Goal: Task Accomplishment & Management: Use online tool/utility

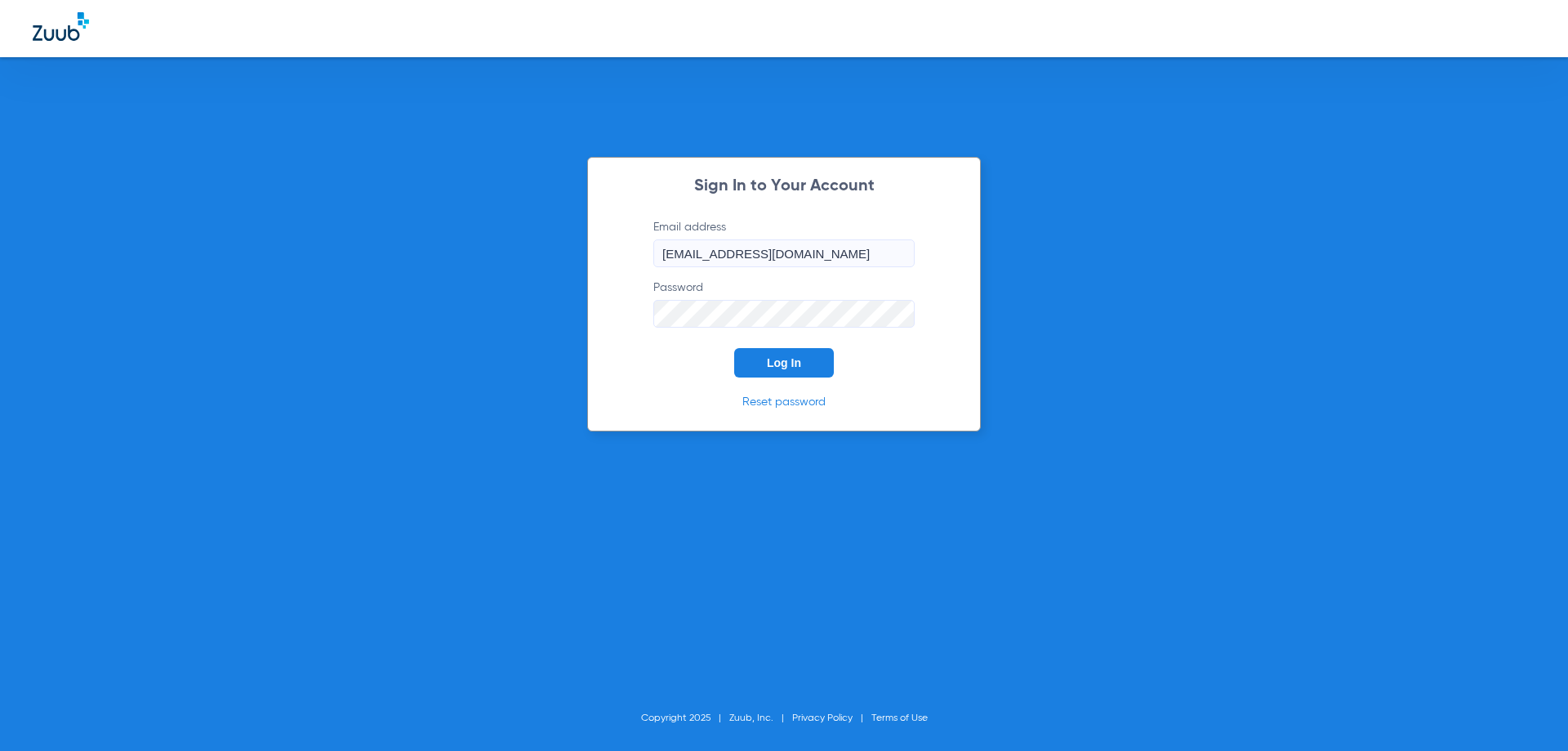
click at [798, 366] on span "Log In" at bounding box center [784, 363] width 35 height 13
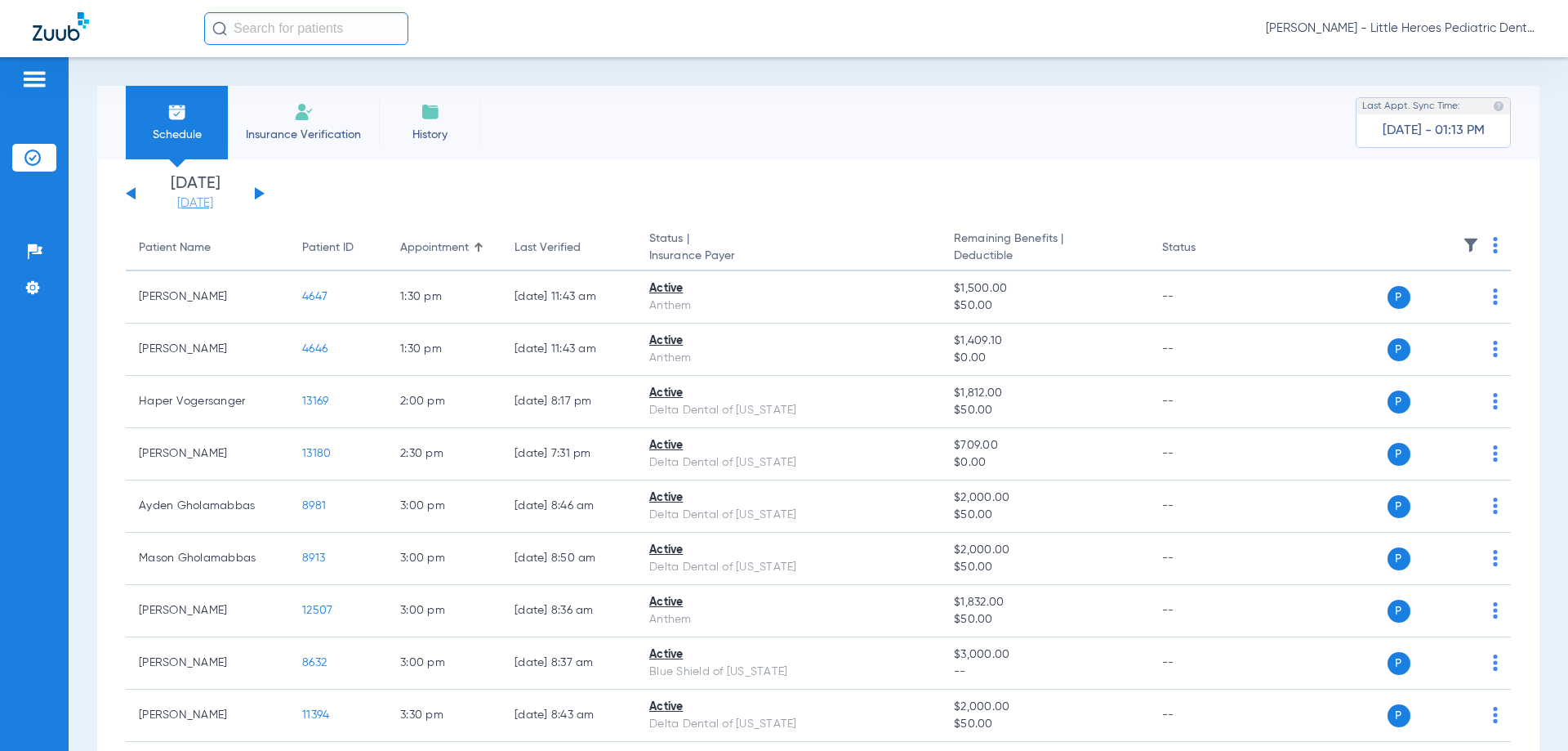
click at [219, 202] on link "[DATE]" at bounding box center [195, 203] width 98 height 16
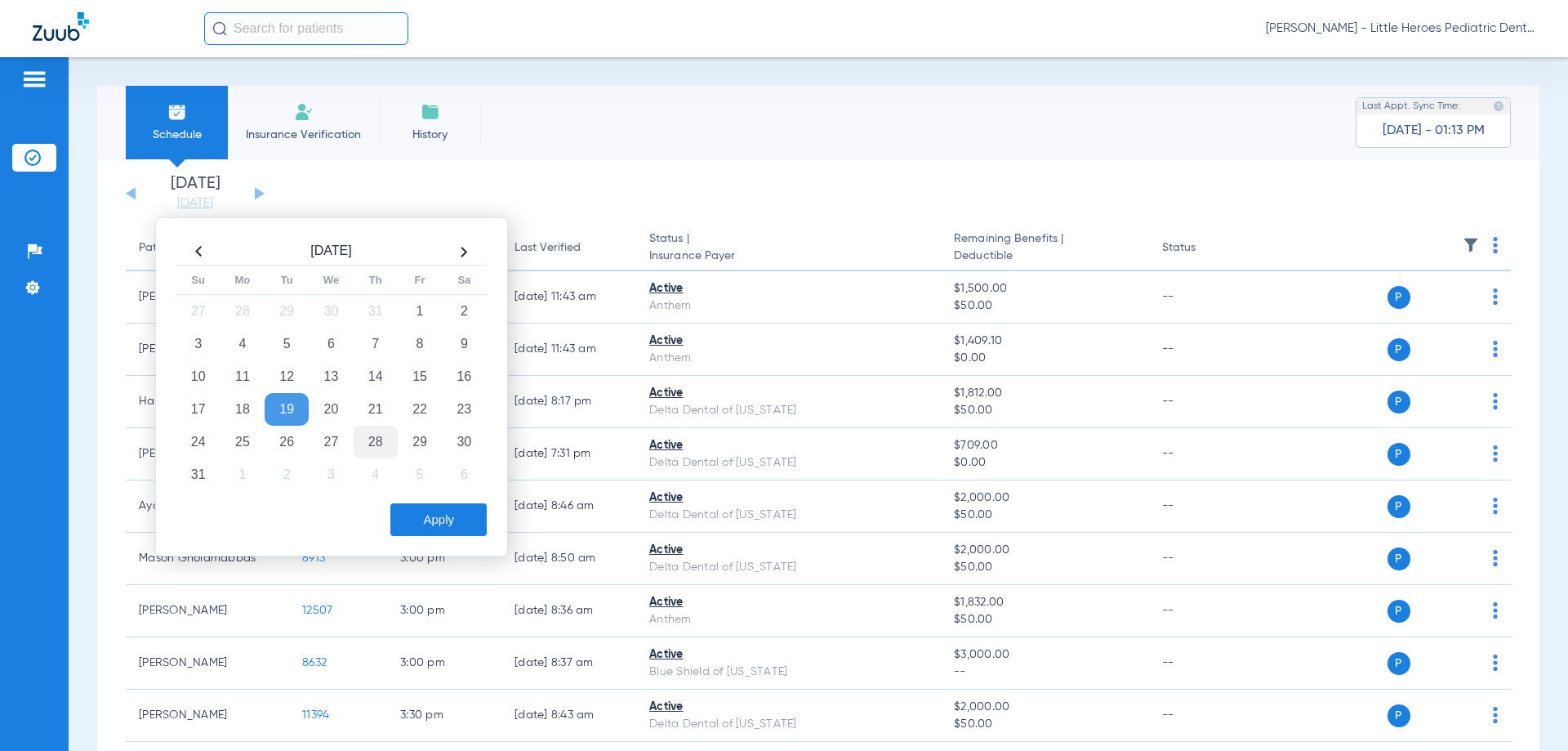
click at [384, 447] on td "28" at bounding box center [376, 443] width 44 height 33
click at [439, 518] on button "Apply" at bounding box center [438, 520] width 96 height 33
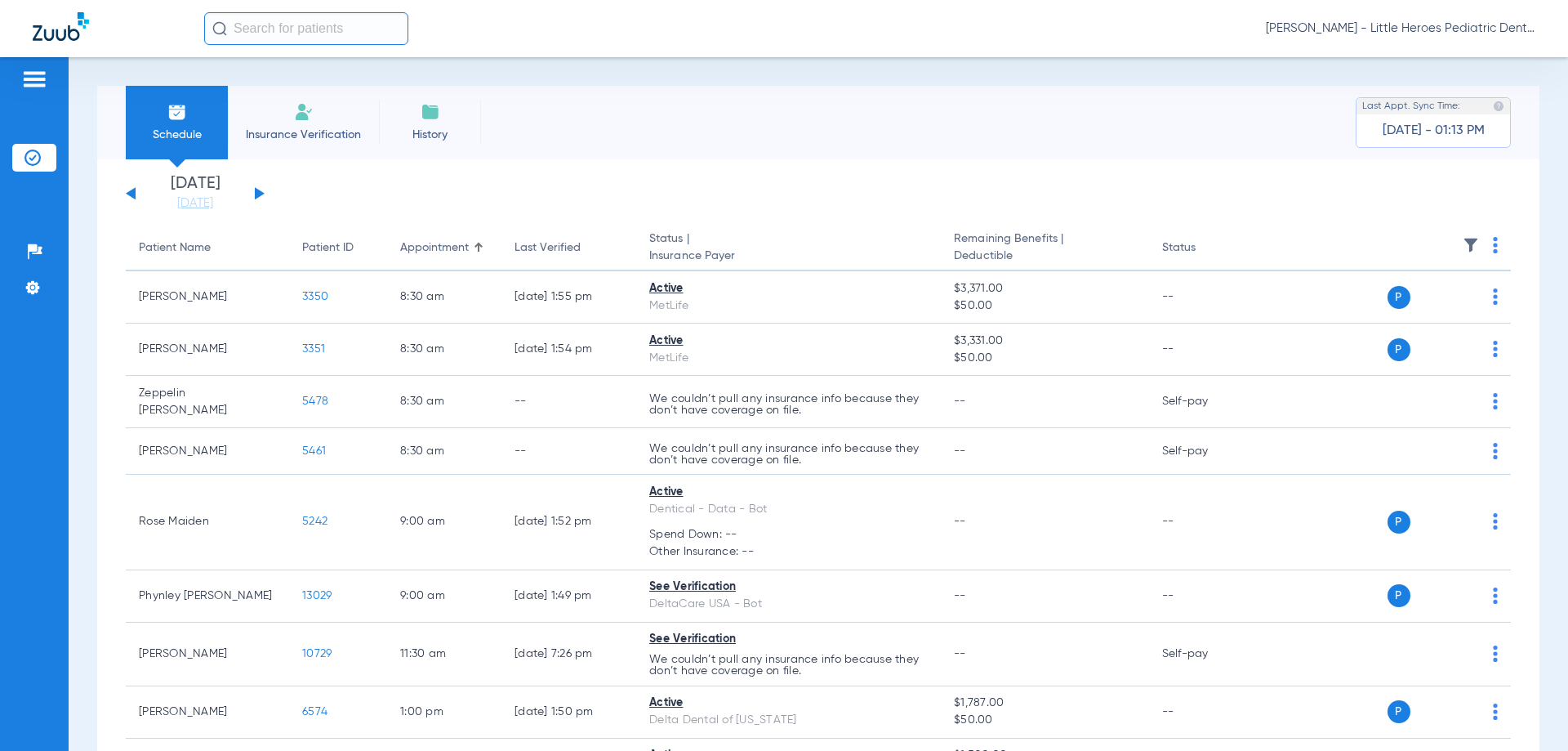
click at [1493, 240] on img at bounding box center [1496, 245] width 5 height 16
click at [1429, 310] on span "Verify All" at bounding box center [1422, 310] width 98 height 12
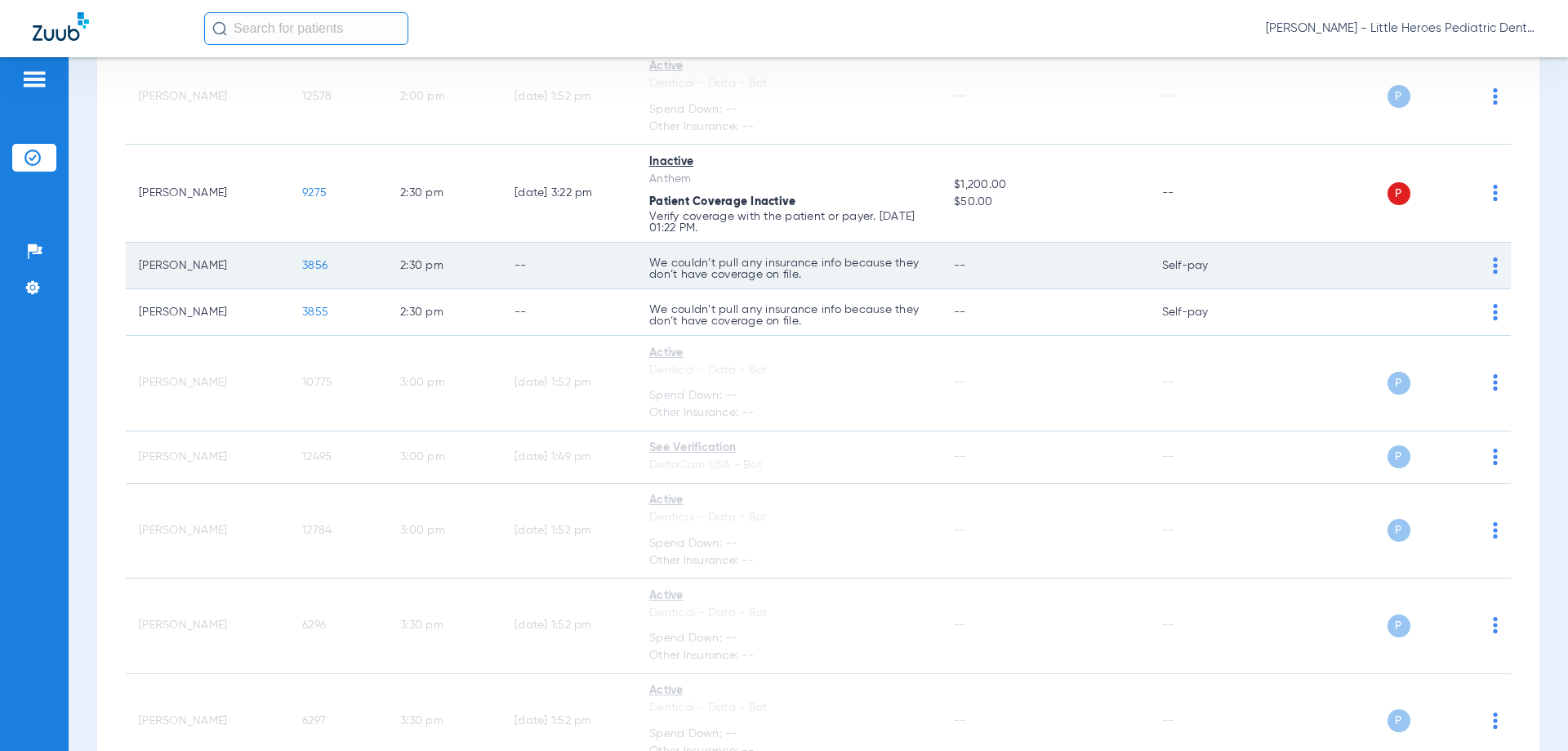
scroll to position [817, 0]
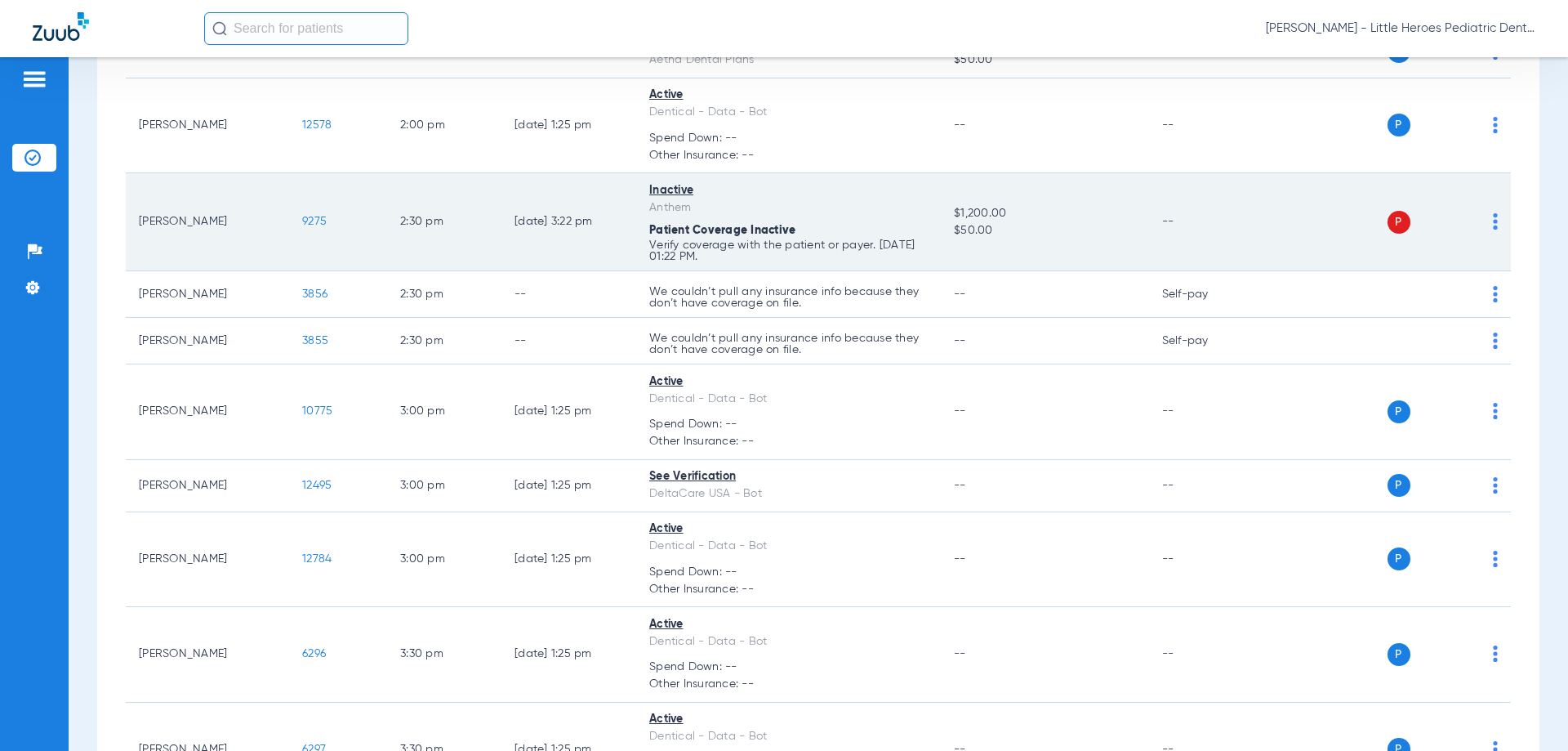
click at [317, 216] on span "9275" at bounding box center [315, 221] width 25 height 12
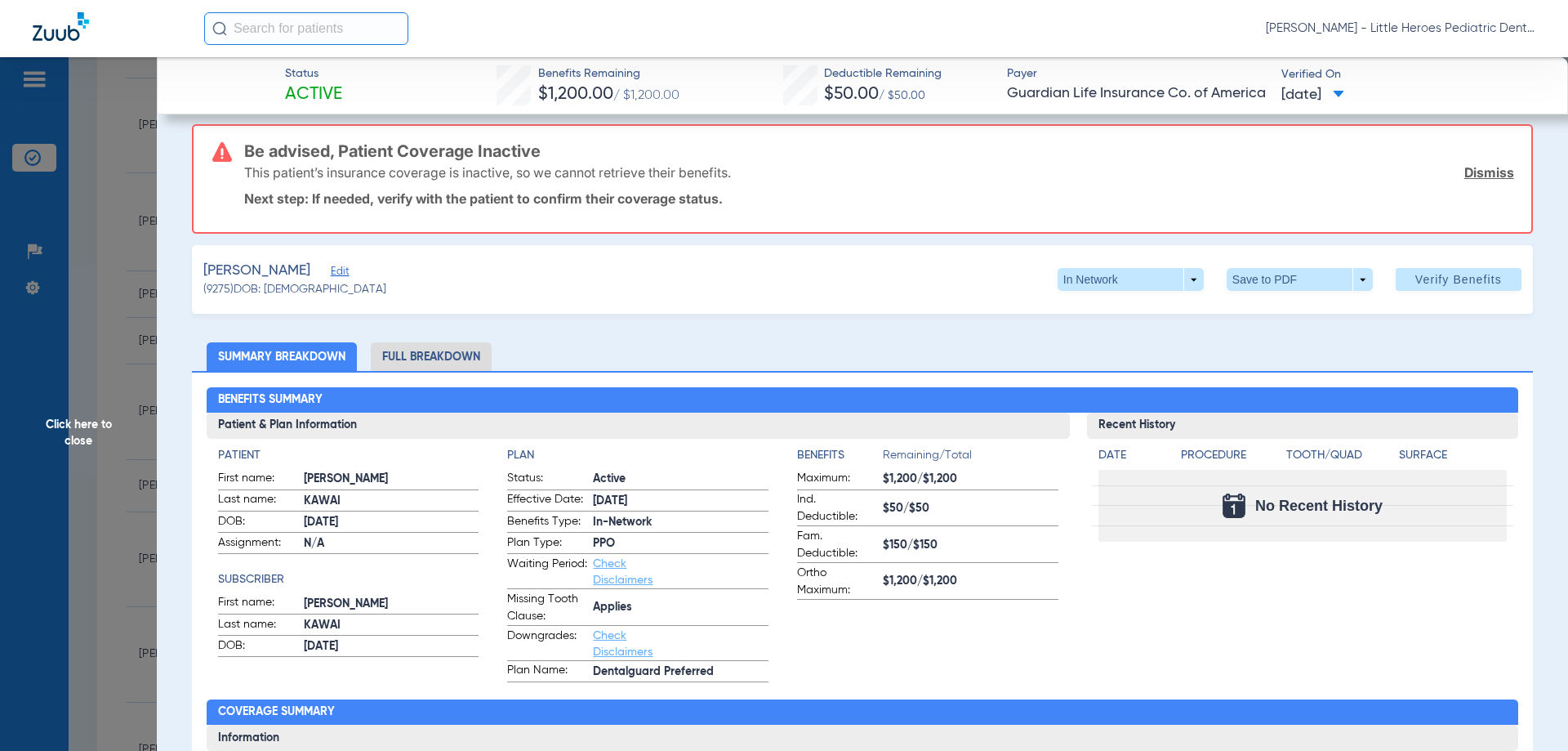
scroll to position [0, 0]
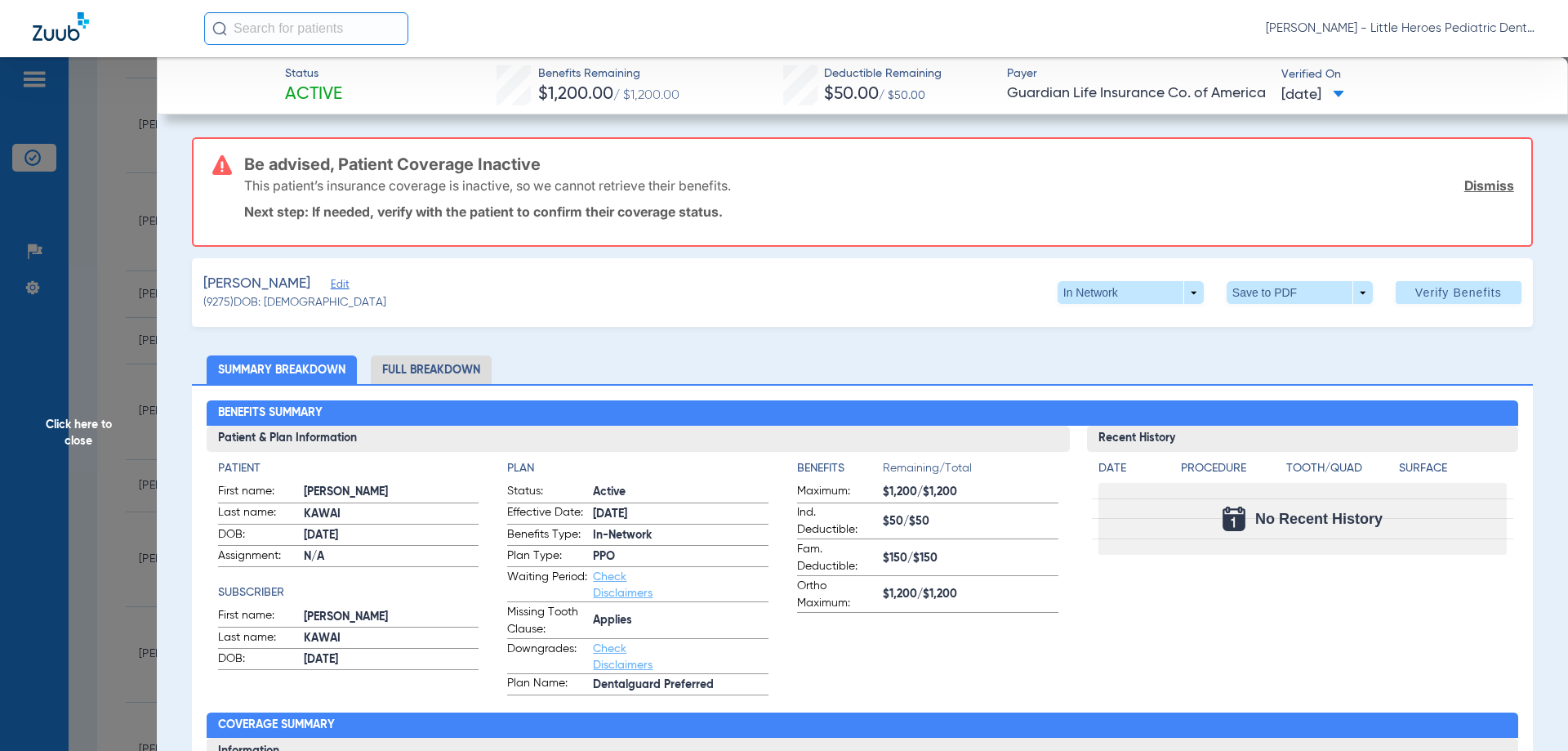
click at [109, 376] on span "Click here to close" at bounding box center [78, 433] width 157 height 751
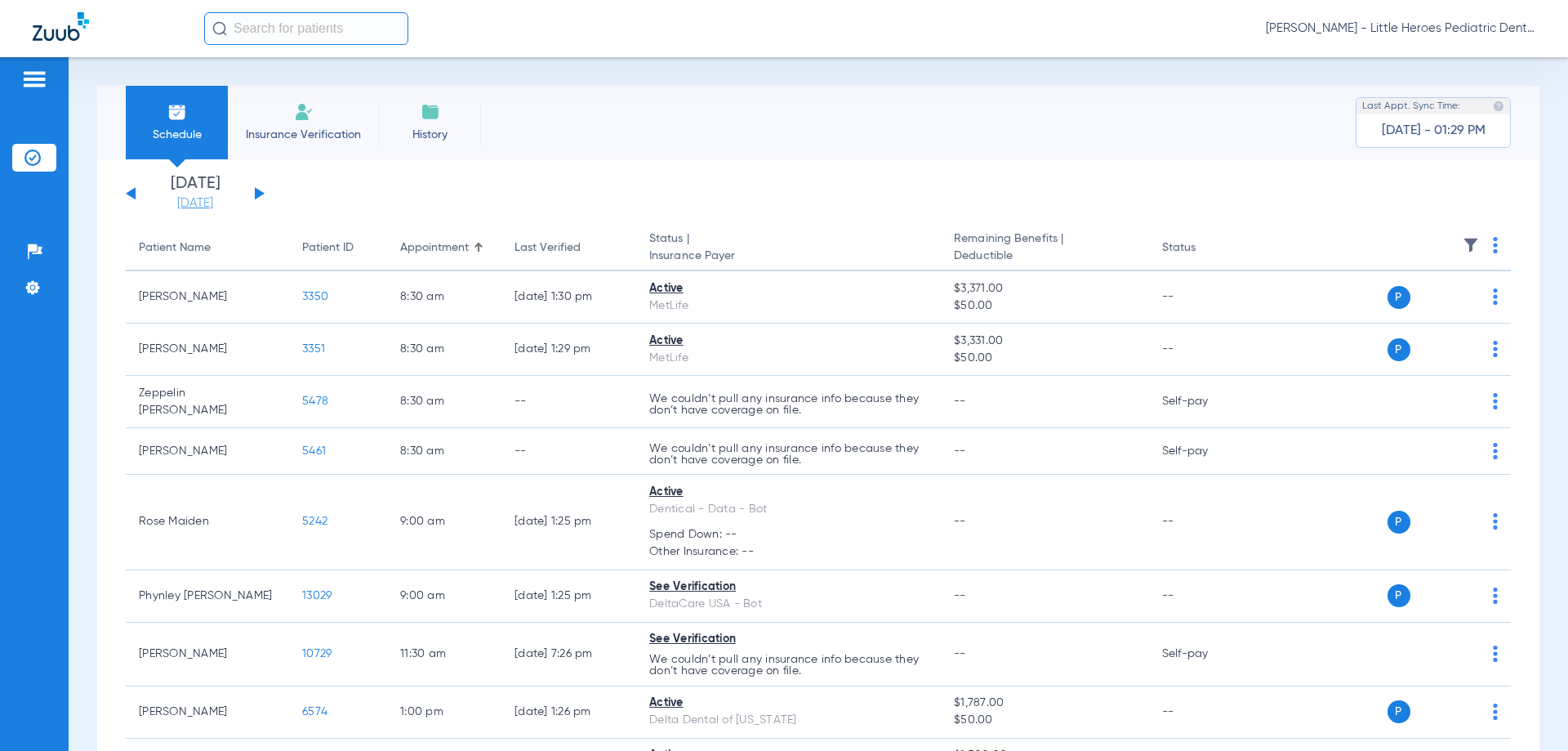
click at [218, 201] on link "[DATE]" at bounding box center [195, 203] width 98 height 16
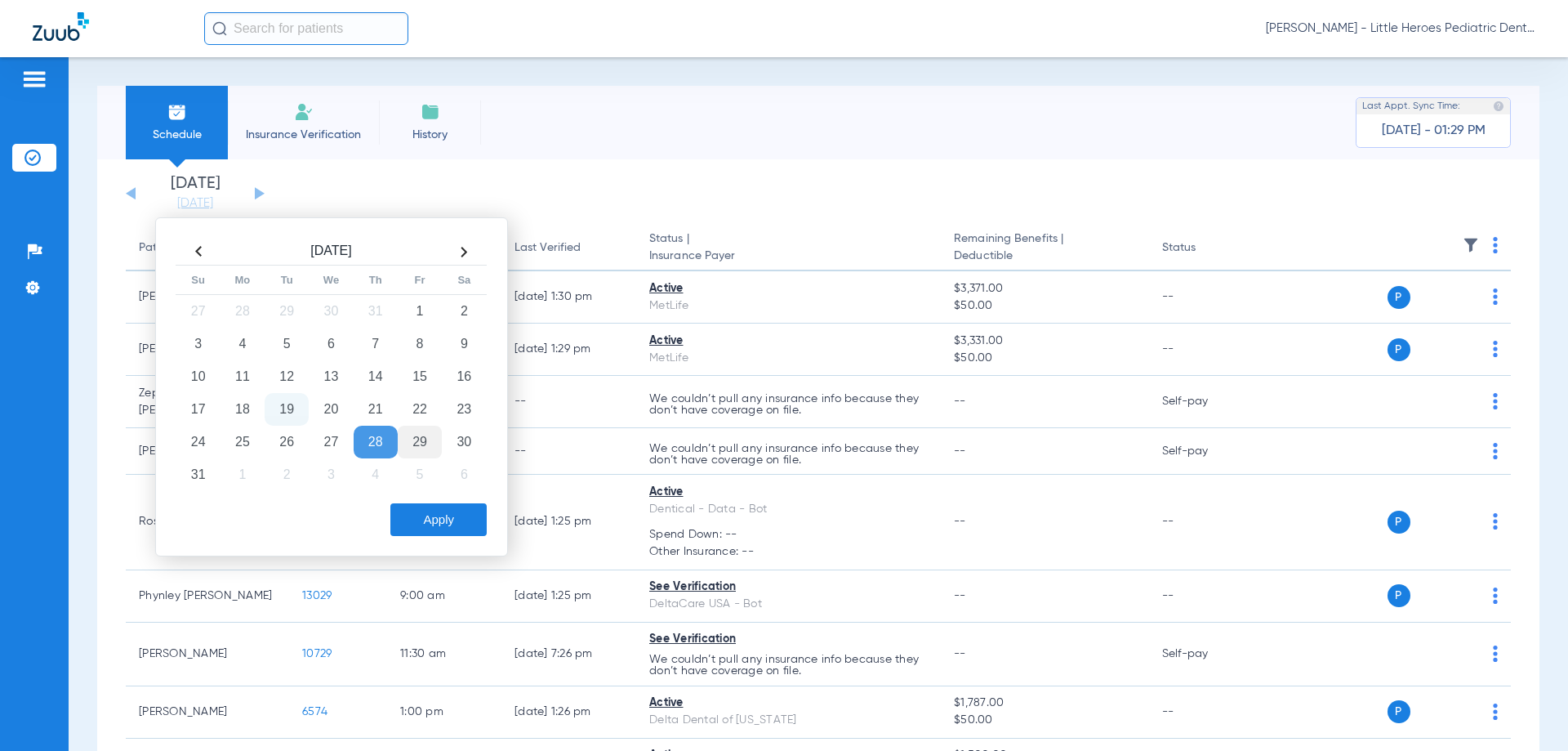
click at [414, 439] on td "29" at bounding box center [420, 443] width 44 height 33
click at [448, 512] on button "Apply" at bounding box center [438, 520] width 96 height 33
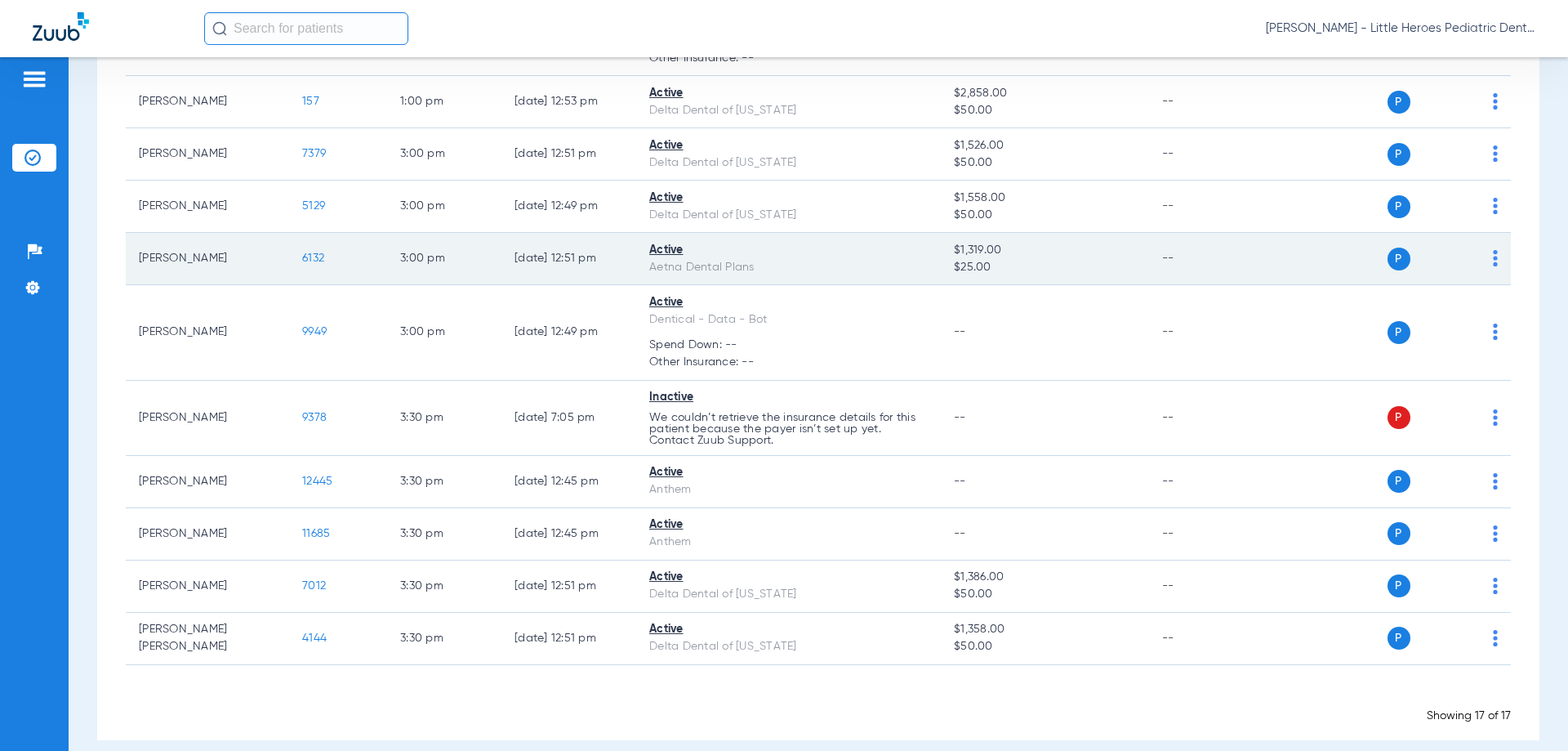
scroll to position [665, 0]
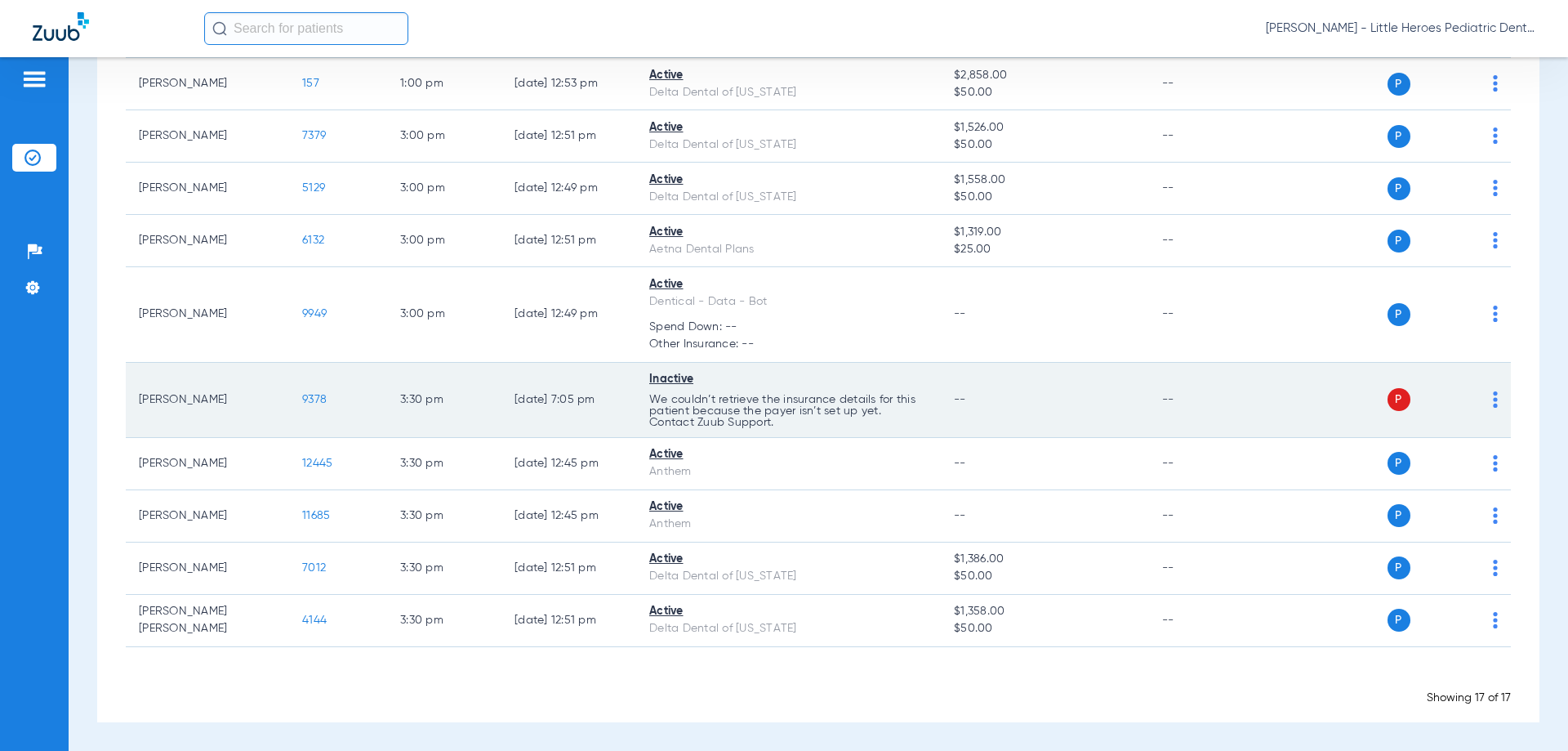
click at [312, 396] on span "9378" at bounding box center [315, 400] width 25 height 12
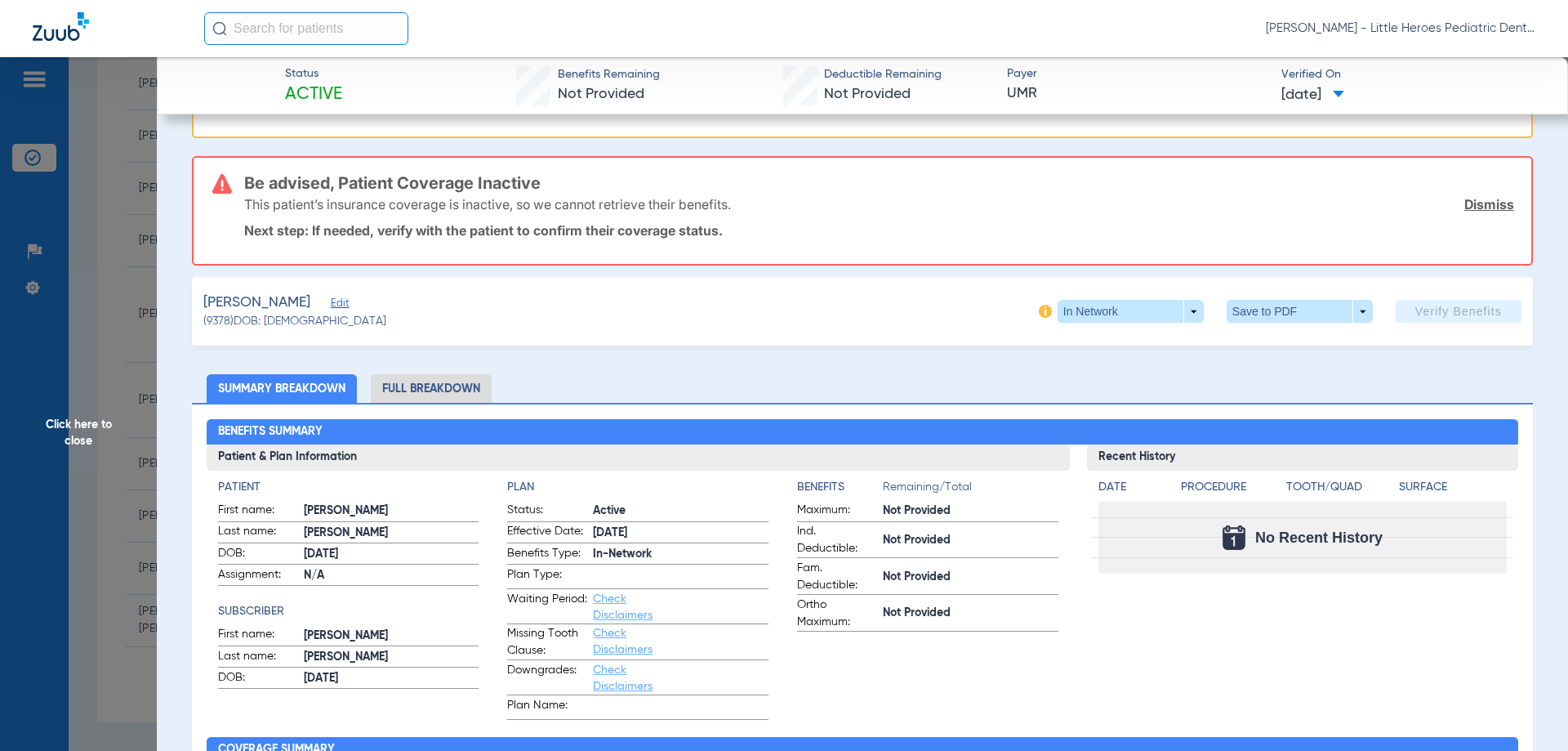
scroll to position [245, 0]
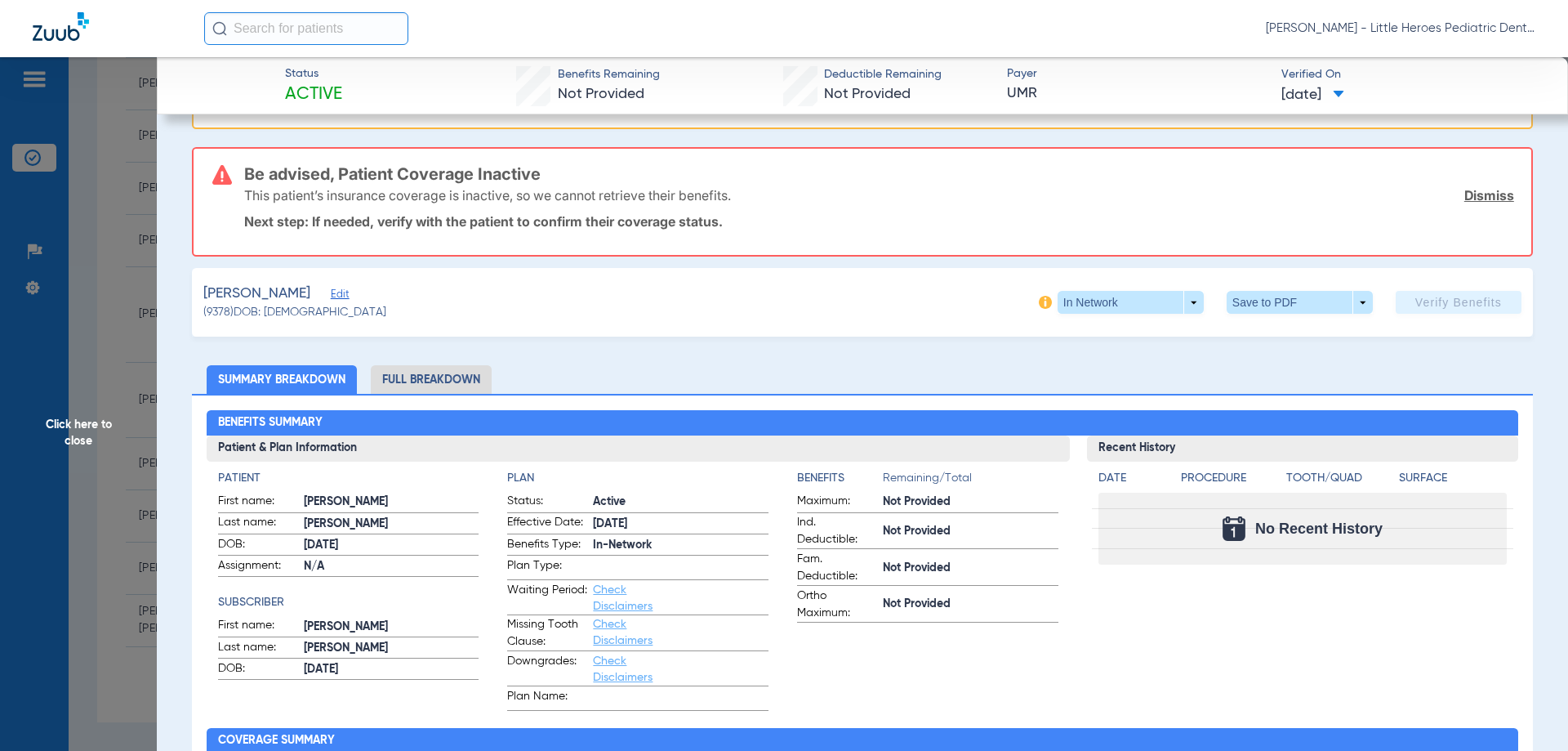
click at [118, 388] on span "Click here to close" at bounding box center [78, 433] width 157 height 751
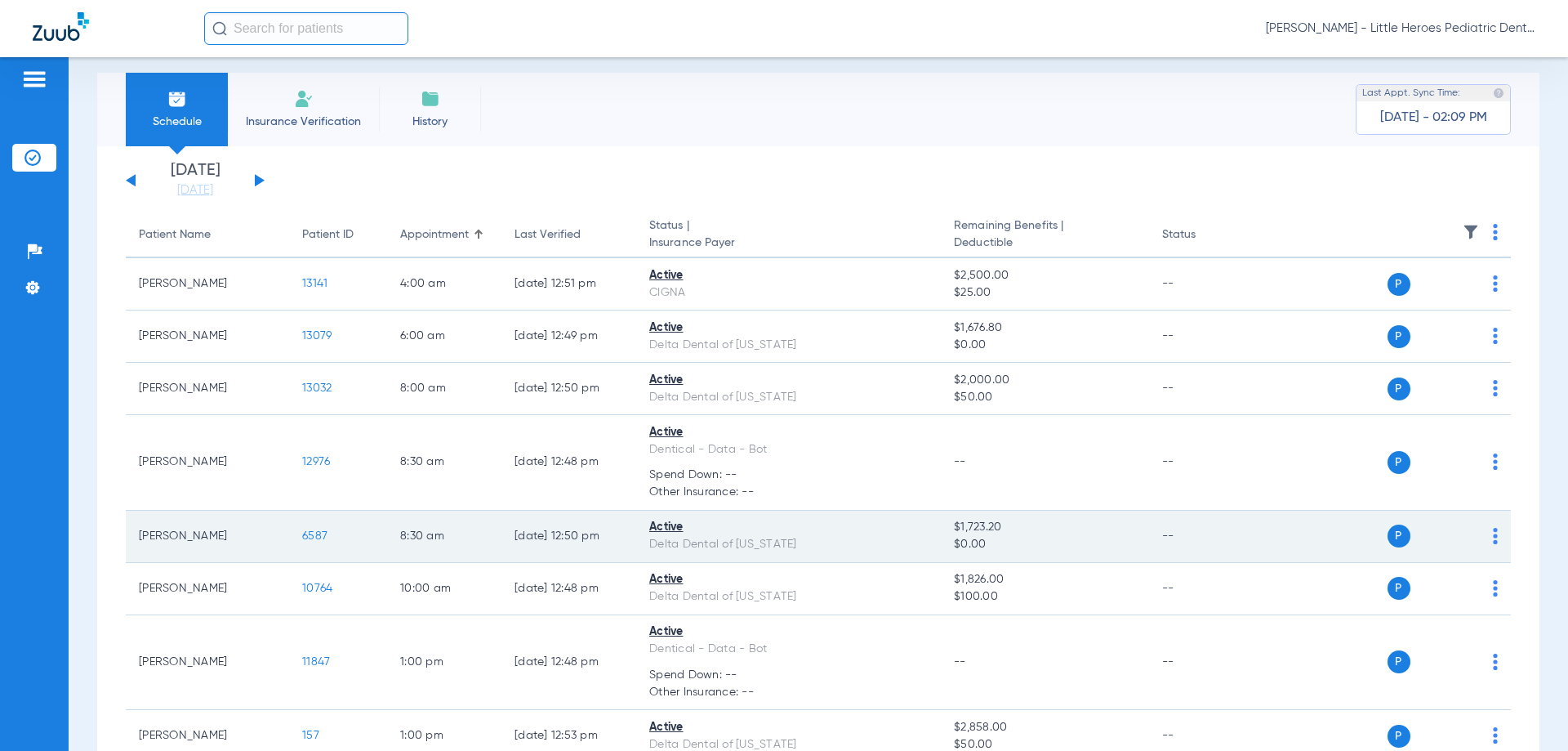
scroll to position [0, 0]
